Goal: Task Accomplishment & Management: Manage account settings

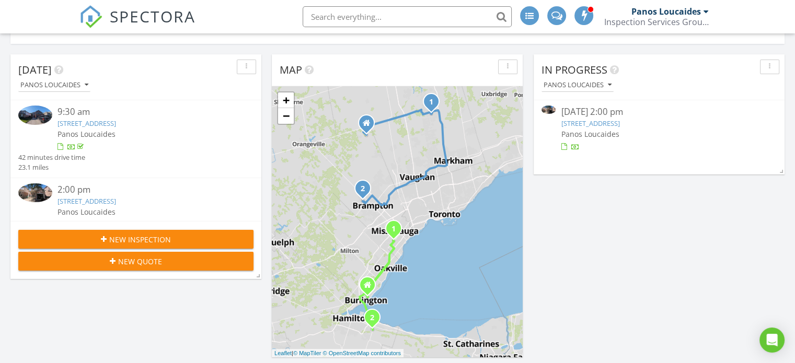
scroll to position [132, 0]
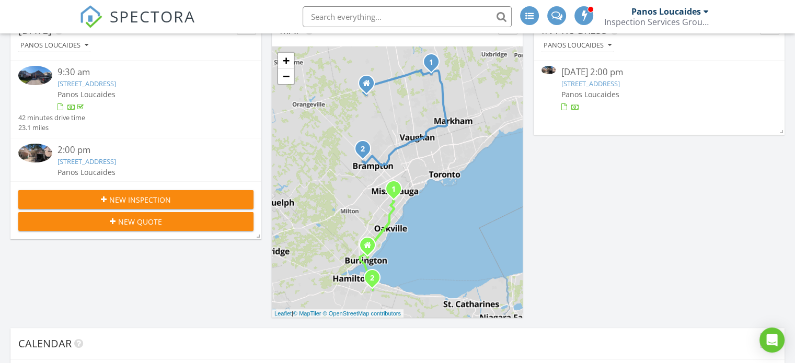
click at [620, 81] on link "[STREET_ADDRESS]" at bounding box center [590, 83] width 59 height 9
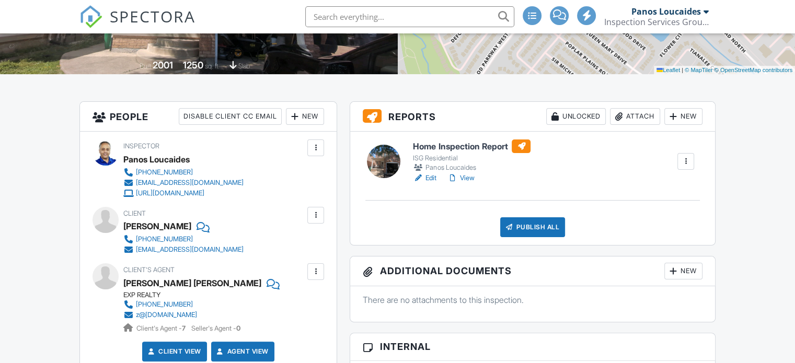
click at [432, 178] on link "Edit" at bounding box center [425, 178] width 24 height 10
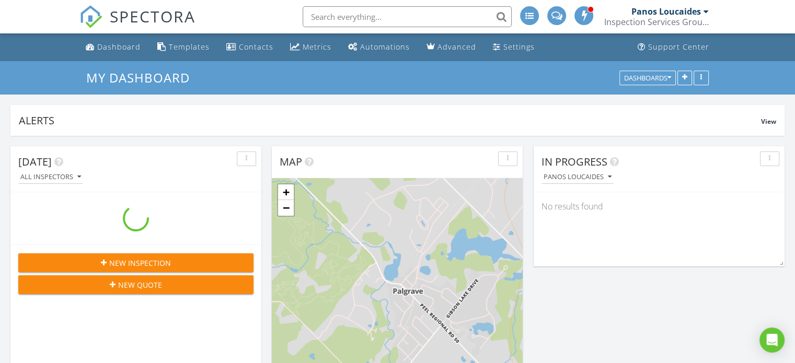
scroll to position [1334, 811]
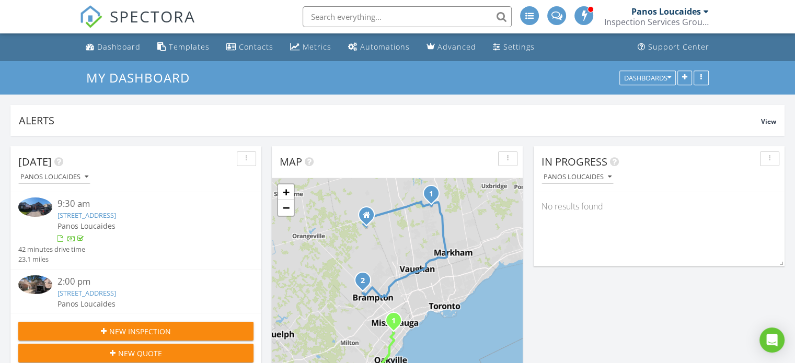
click at [588, 14] on span at bounding box center [584, 14] width 10 height 9
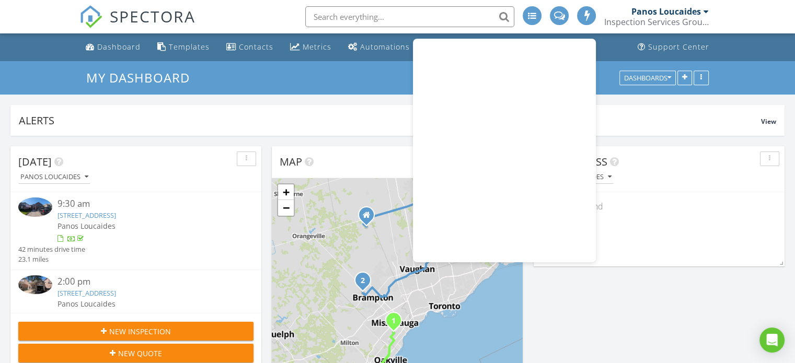
click at [583, 14] on span at bounding box center [587, 14] width 10 height 9
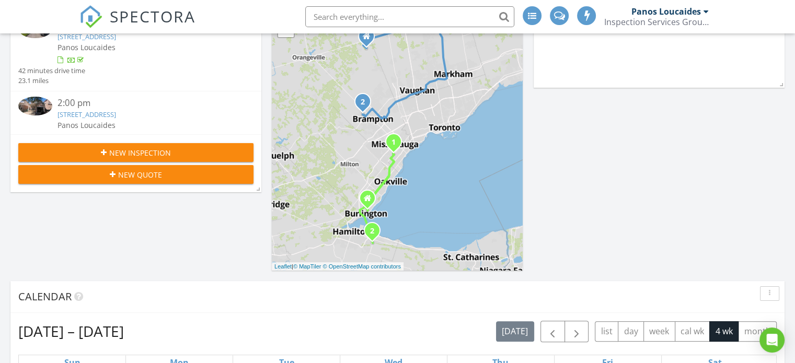
scroll to position [20, 0]
